Goal: Transaction & Acquisition: Purchase product/service

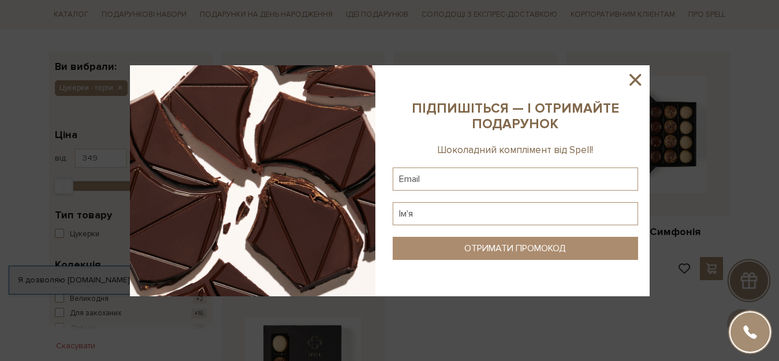
click at [641, 79] on icon at bounding box center [636, 80] width 20 height 20
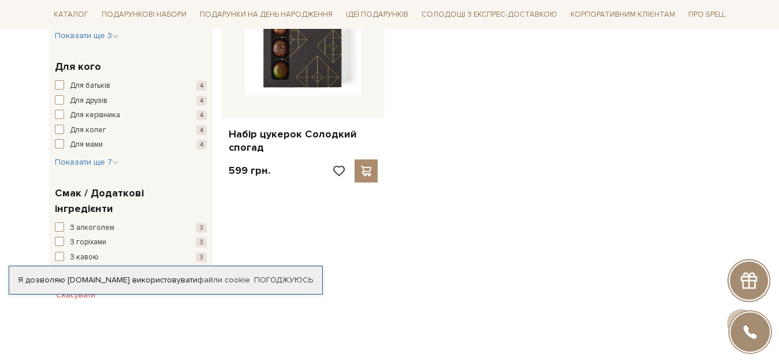
scroll to position [539, 0]
